Goal: Information Seeking & Learning: Learn about a topic

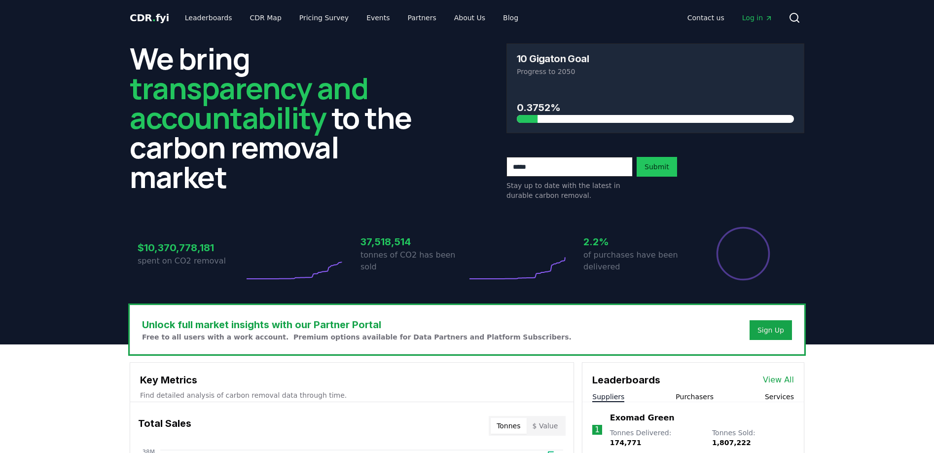
click at [209, 15] on link "Leaderboards" at bounding box center [208, 18] width 63 height 18
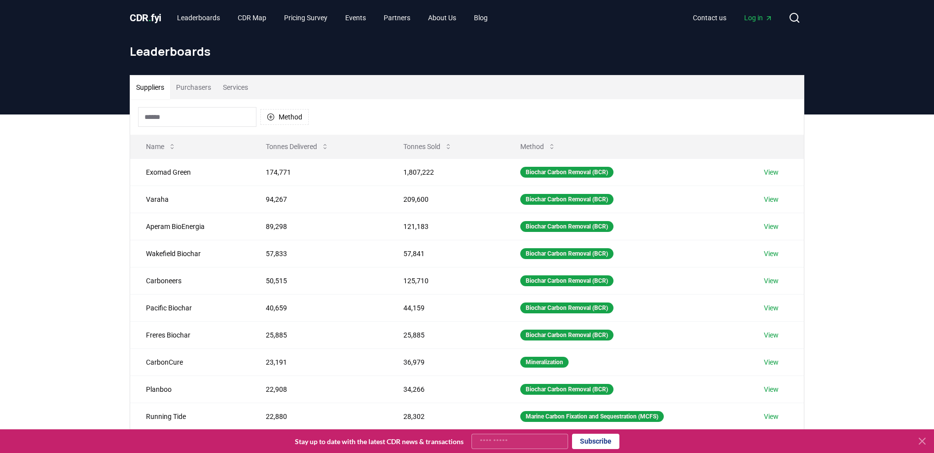
click at [211, 87] on button "Purchasers" at bounding box center [193, 87] width 47 height 24
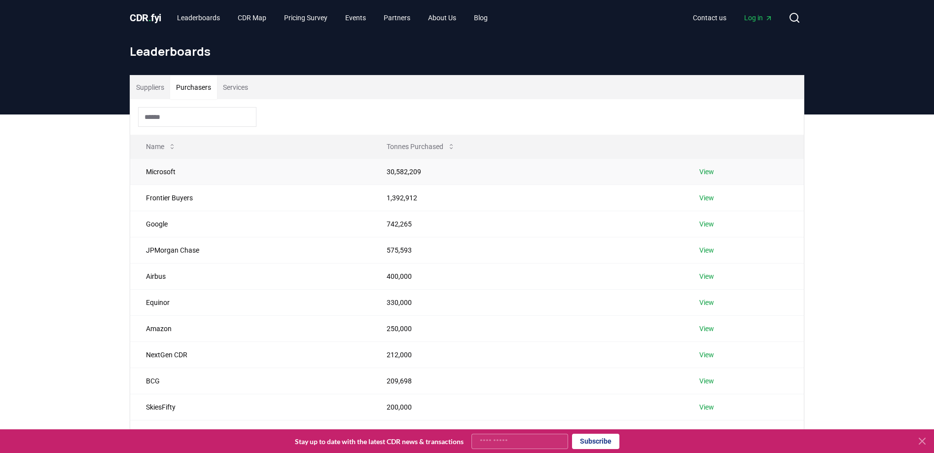
click at [200, 173] on td "Microsoft" at bounding box center [250, 171] width 241 height 26
click at [710, 171] on link "View" at bounding box center [706, 172] width 15 height 10
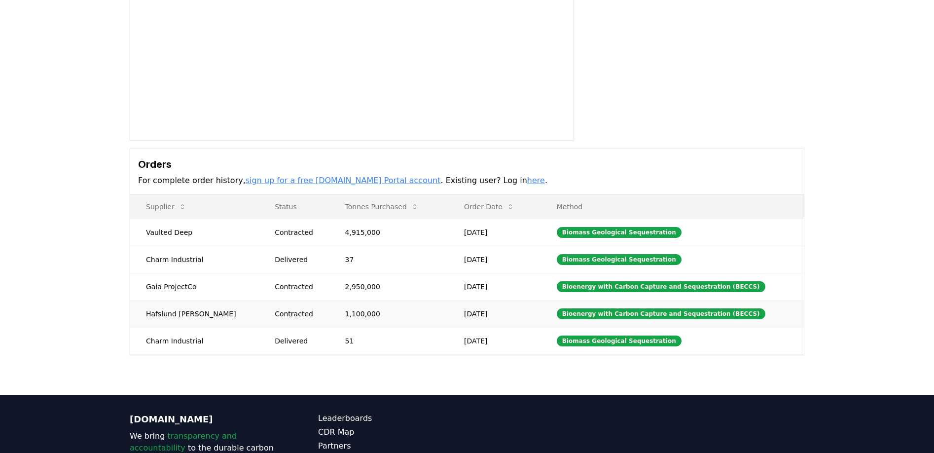
scroll to position [145, 0]
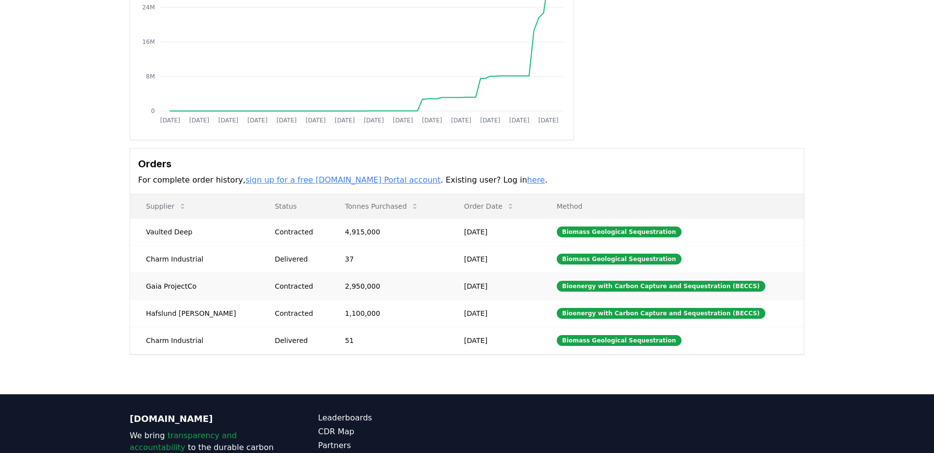
click at [275, 289] on div "Contracted" at bounding box center [298, 286] width 46 height 10
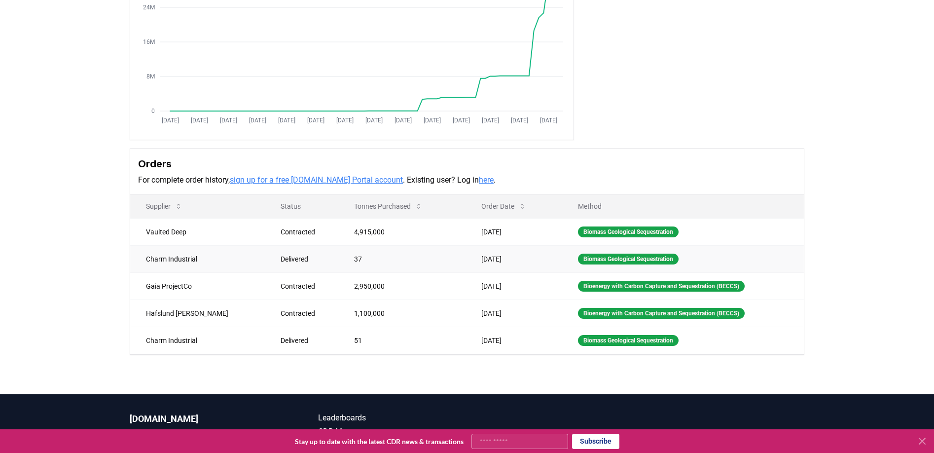
click at [281, 259] on div "Delivered" at bounding box center [306, 259] width 50 height 10
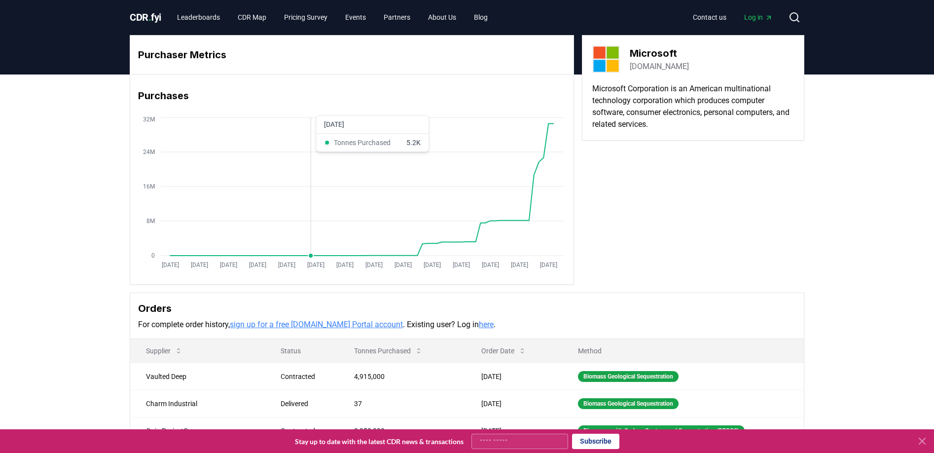
scroll to position [0, 0]
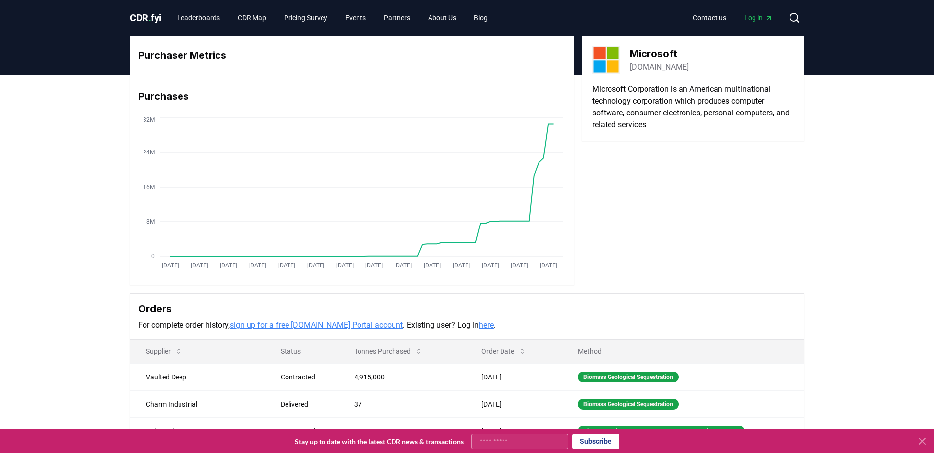
click at [158, 25] on div "CDR . fyi Leaderboards CDR Map Pricing Survey Events Partners About Us Blog" at bounding box center [313, 18] width 366 height 18
click at [157, 17] on span "CDR . fyi" at bounding box center [146, 18] width 32 height 12
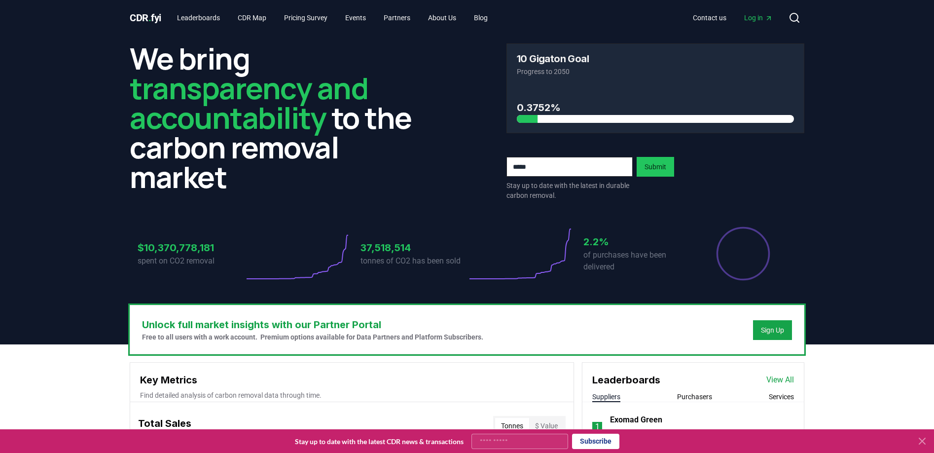
click at [750, 18] on span "Log in" at bounding box center [758, 18] width 29 height 10
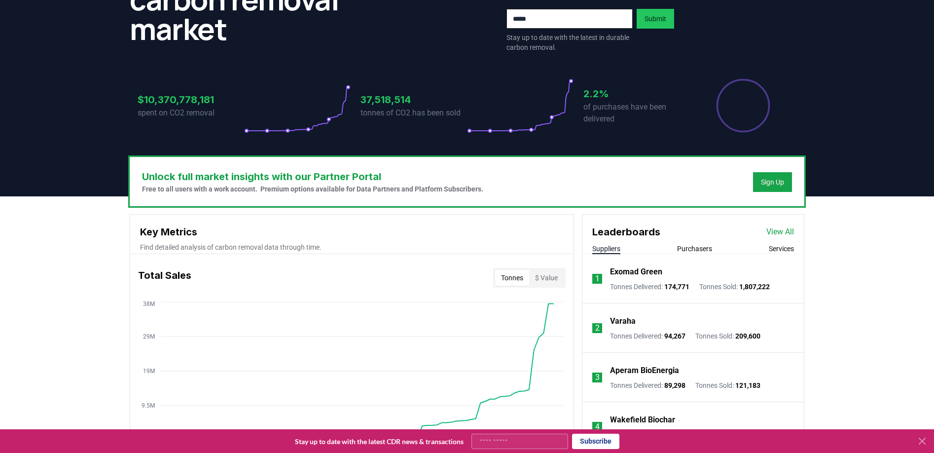
click at [695, 244] on button "Purchasers" at bounding box center [694, 249] width 35 height 10
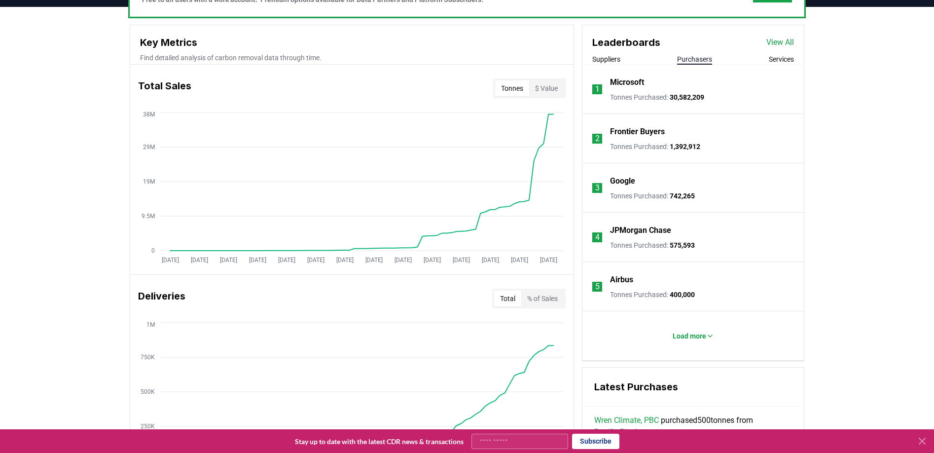
scroll to position [423, 0]
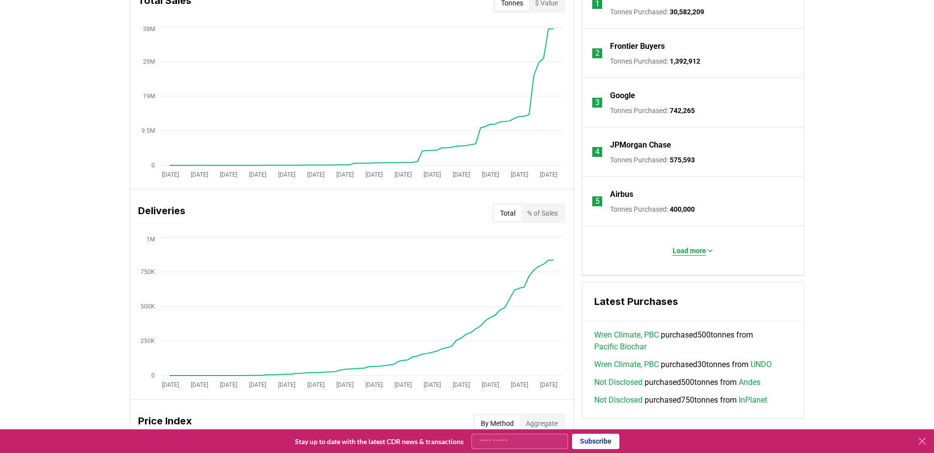
click at [684, 247] on p "Load more" at bounding box center [690, 251] width 34 height 10
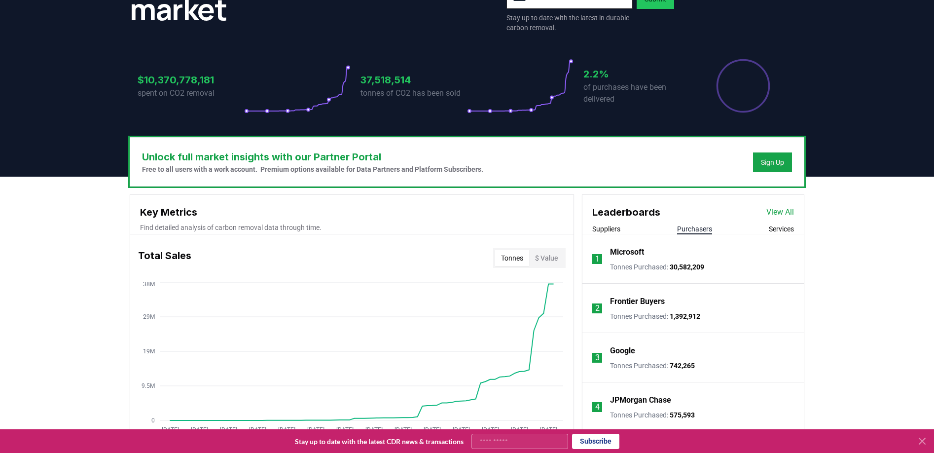
scroll to position [179, 0]
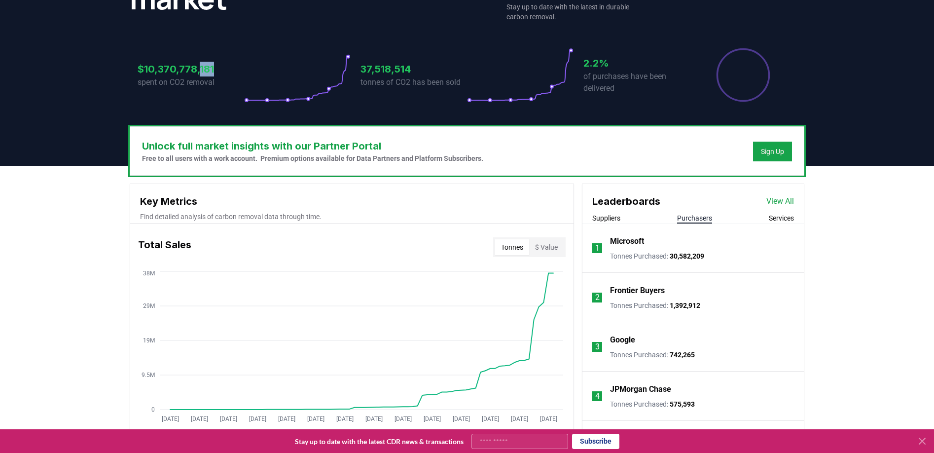
drag, startPoint x: 218, startPoint y: 71, endPoint x: 201, endPoint y: 71, distance: 17.3
click at [201, 71] on h3 "$10,370,778,181" at bounding box center [191, 69] width 107 height 15
click at [173, 71] on h3 "$10,370,778,181" at bounding box center [191, 69] width 107 height 15
drag, startPoint x: 145, startPoint y: 69, endPoint x: 215, endPoint y: 69, distance: 69.5
click at [215, 69] on h3 "$10,370,778,181" at bounding box center [191, 69] width 107 height 15
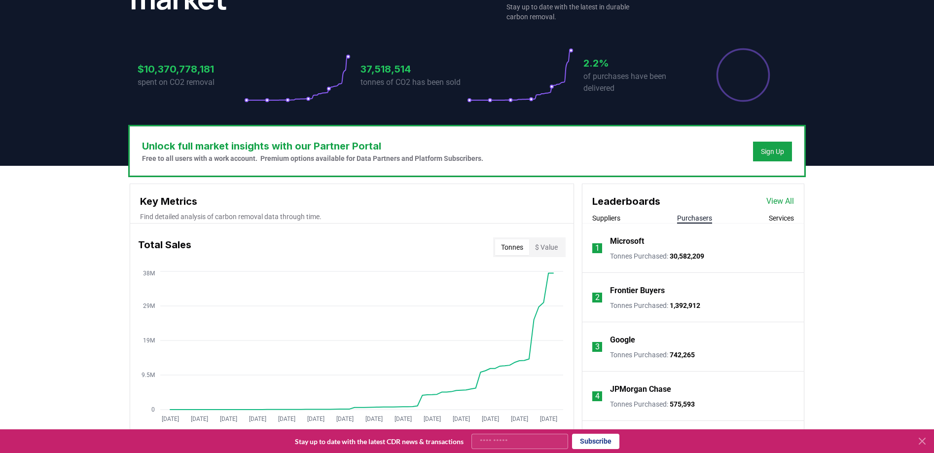
click at [215, 69] on h3 "$10,370,778,181" at bounding box center [191, 69] width 107 height 15
drag, startPoint x: 215, startPoint y: 70, endPoint x: 145, endPoint y: 71, distance: 69.5
click at [145, 71] on h3 "$10,370,778,181" at bounding box center [191, 69] width 107 height 15
click at [922, 442] on icon at bounding box center [922, 441] width 12 height 12
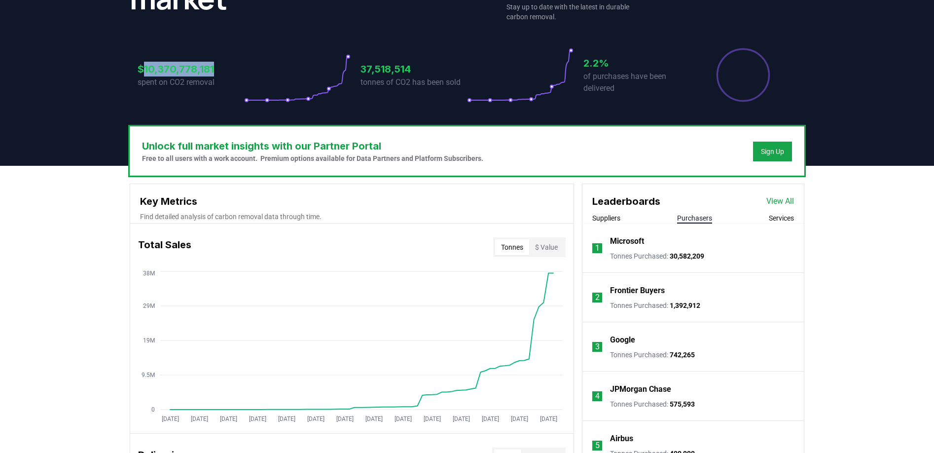
click at [662, 290] on p "Frontier Buyers" at bounding box center [637, 291] width 55 height 12
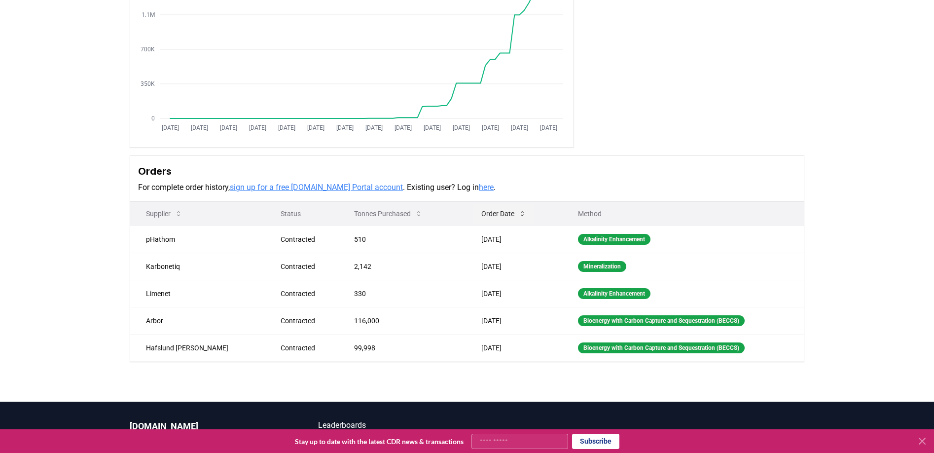
scroll to position [152, 0]
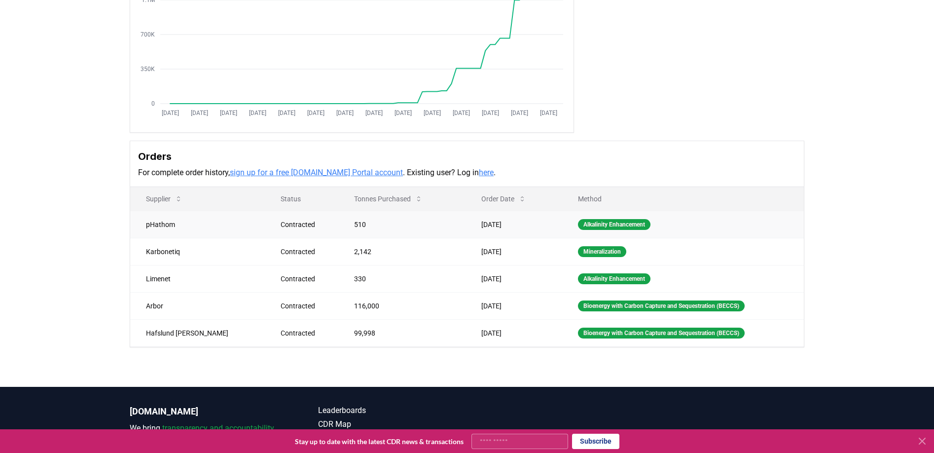
click at [157, 227] on td "pHathom" at bounding box center [197, 224] width 135 height 27
click at [613, 222] on div "Alkalinity Enhancement" at bounding box center [614, 224] width 73 height 11
drag, startPoint x: 510, startPoint y: 255, endPoint x: 223, endPoint y: 250, distance: 287.6
click at [223, 250] on tr "Karbonetiq Contracted 2,142 Jul 14, 2025 Mineralization" at bounding box center [467, 251] width 674 height 27
click at [223, 250] on td "Karbonetiq" at bounding box center [197, 251] width 135 height 27
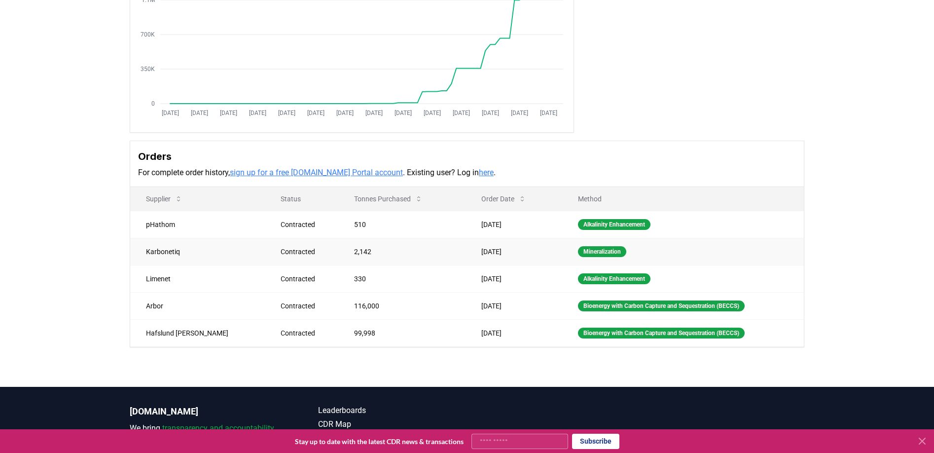
drag, startPoint x: 147, startPoint y: 251, endPoint x: 491, endPoint y: 252, distance: 343.8
click at [491, 252] on tr "Karbonetiq Contracted 2,142 Jul 14, 2025 Mineralization" at bounding box center [467, 251] width 674 height 27
click at [491, 252] on td "Jul 14, 2025" at bounding box center [514, 251] width 97 height 27
drag, startPoint x: 490, startPoint y: 252, endPoint x: 172, endPoint y: 248, distance: 317.7
click at [172, 248] on tr "Karbonetiq Contracted 2,142 Jul 14, 2025 Mineralization" at bounding box center [467, 251] width 674 height 27
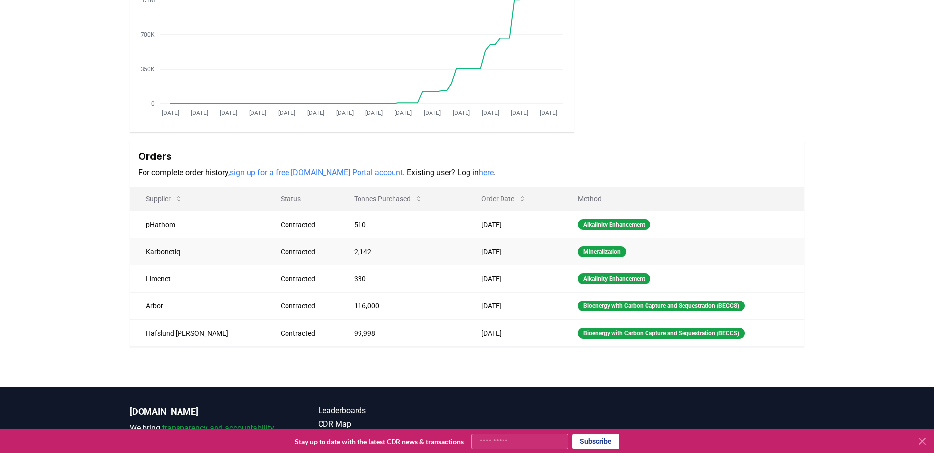
drag, startPoint x: 147, startPoint y: 252, endPoint x: 490, endPoint y: 251, distance: 342.8
click at [490, 251] on tr "Karbonetiq Contracted 2,142 Jul 14, 2025 Mineralization" at bounding box center [467, 251] width 674 height 27
click at [490, 251] on td "Jul 14, 2025" at bounding box center [514, 251] width 97 height 27
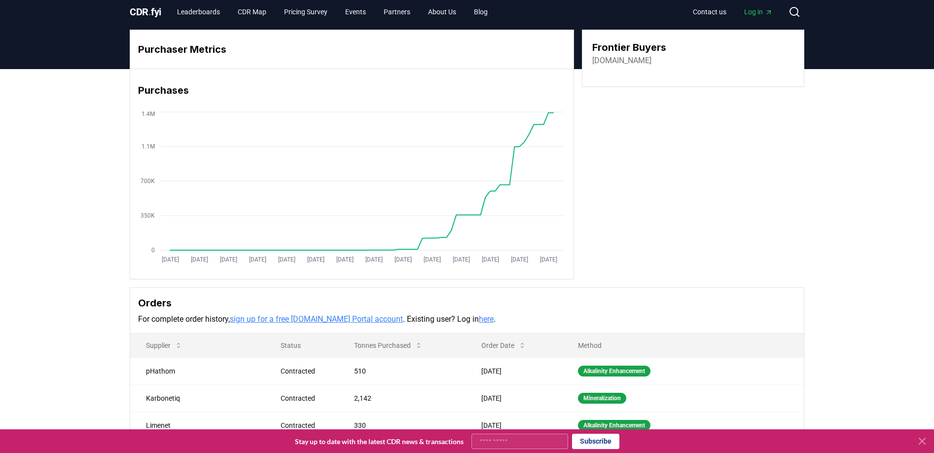
scroll to position [0, 0]
